Goal: Information Seeking & Learning: Learn about a topic

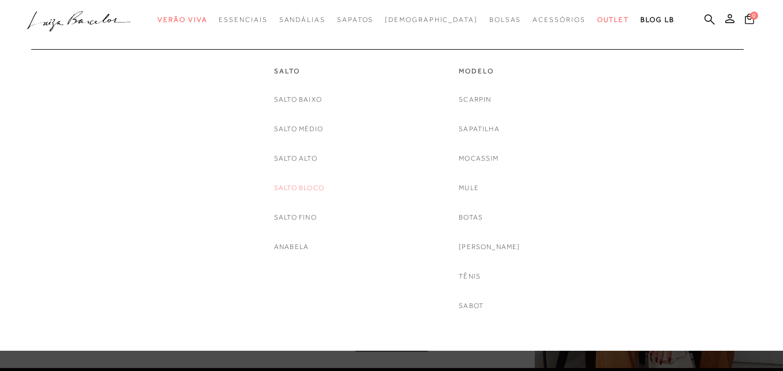
click at [299, 188] on link "Salto Bloco" at bounding box center [299, 188] width 50 height 12
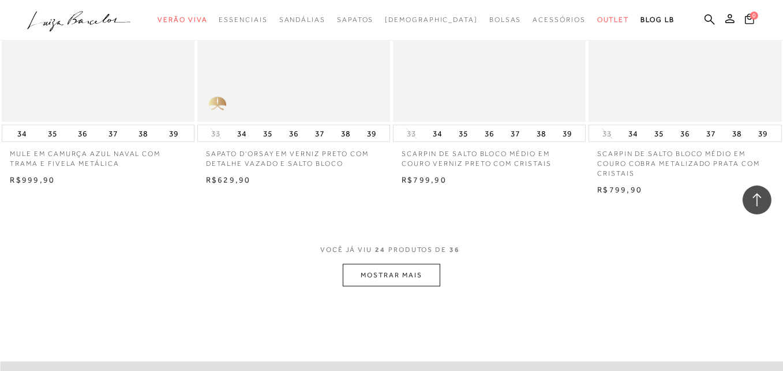
scroll to position [2194, 0]
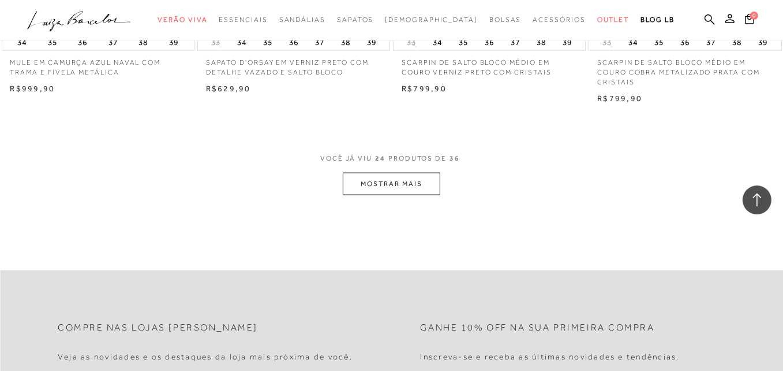
click at [404, 186] on button "MOSTRAR MAIS" at bounding box center [391, 184] width 97 height 23
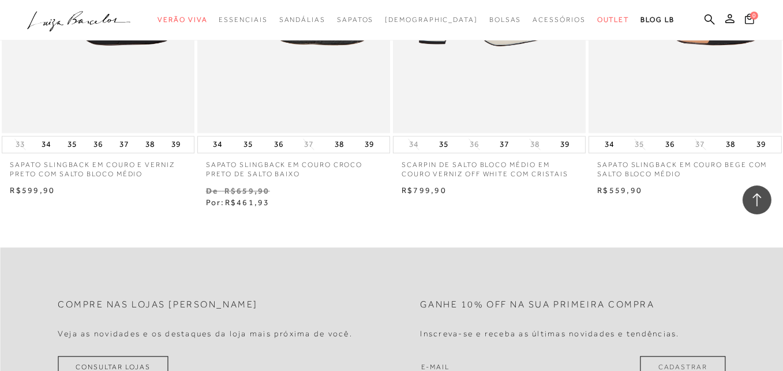
scroll to position [2944, 0]
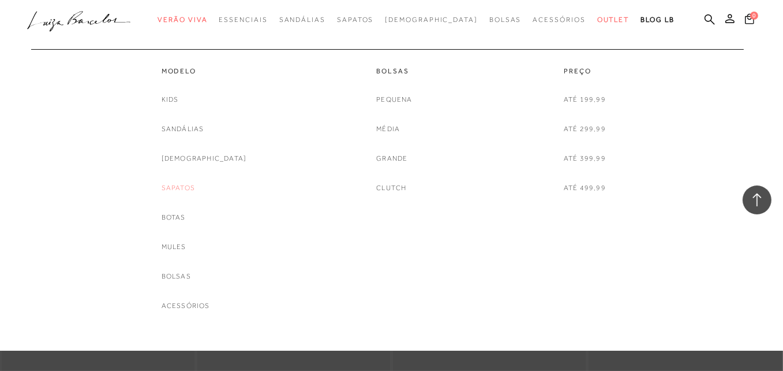
click at [195, 189] on link "Sapatos" at bounding box center [178, 188] width 33 height 12
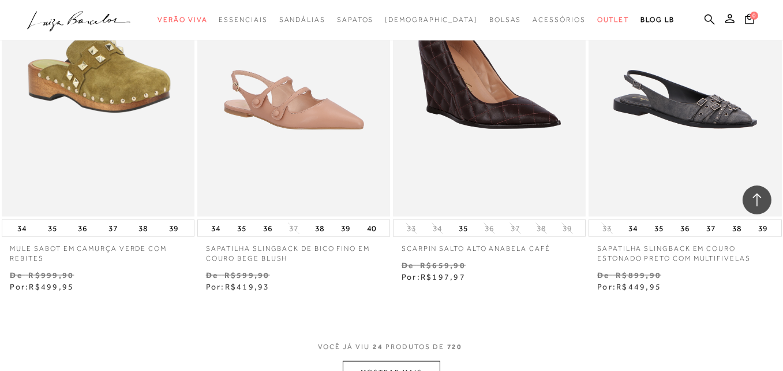
scroll to position [2078, 0]
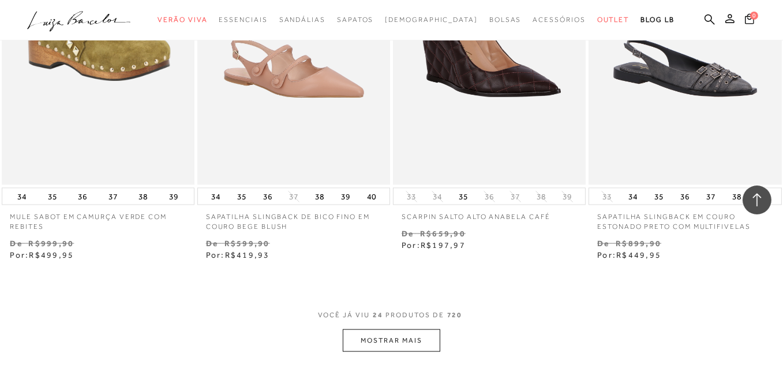
click at [402, 335] on button "MOSTRAR MAIS" at bounding box center [391, 340] width 97 height 23
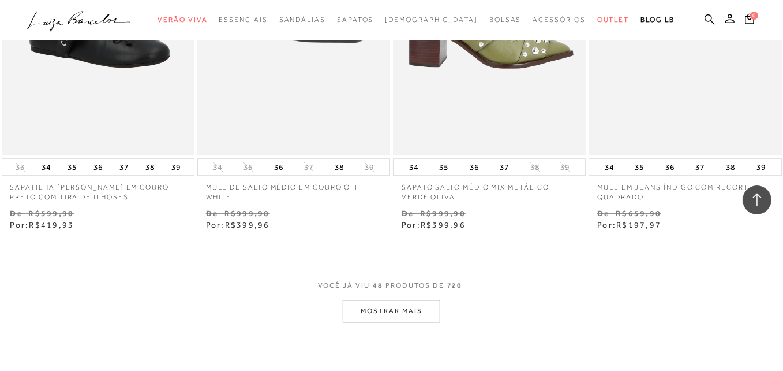
scroll to position [4388, 0]
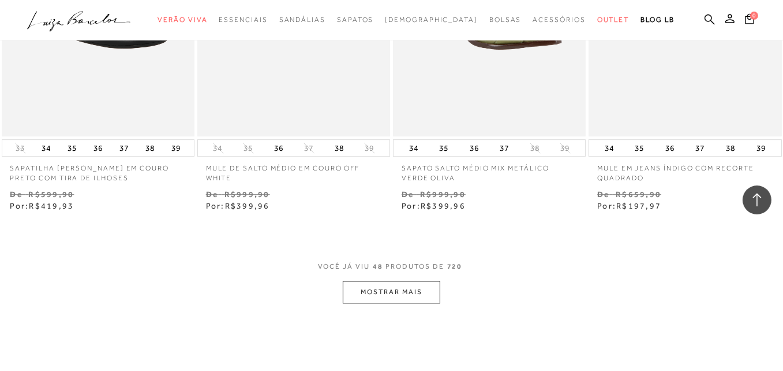
click at [402, 286] on button "MOSTRAR MAIS" at bounding box center [391, 292] width 97 height 23
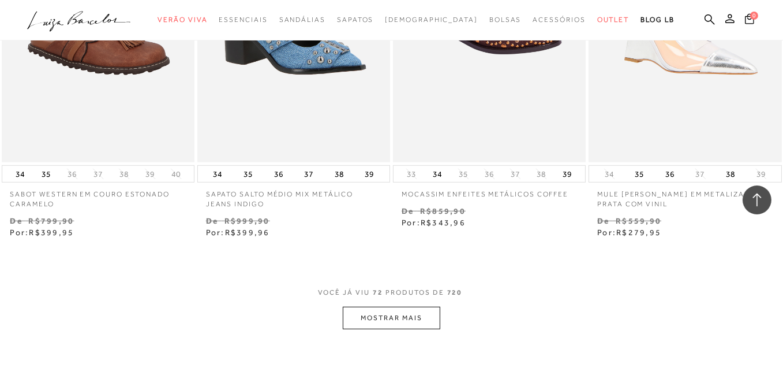
scroll to position [6639, 0]
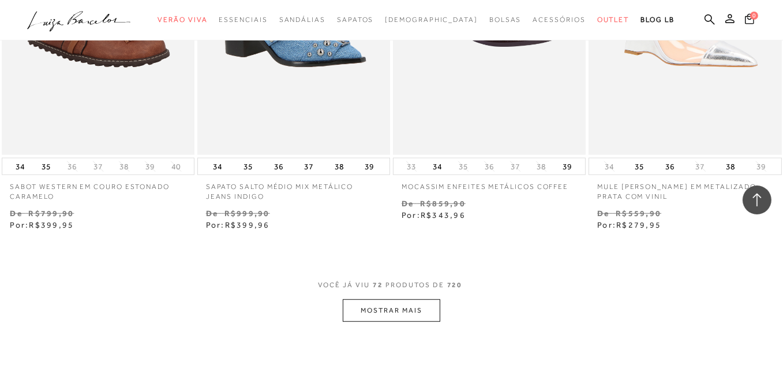
click at [393, 307] on button "MOSTRAR MAIS" at bounding box center [391, 310] width 97 height 23
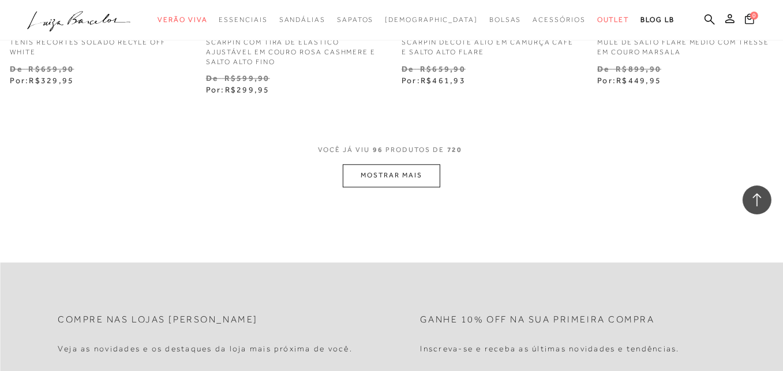
scroll to position [9064, 0]
click at [394, 163] on button "MOSTRAR MAIS" at bounding box center [391, 174] width 97 height 23
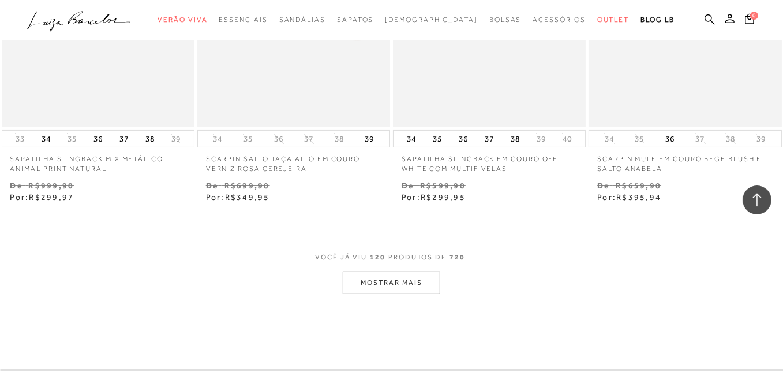
scroll to position [11258, 0]
